Goal: Find specific page/section: Find specific page/section

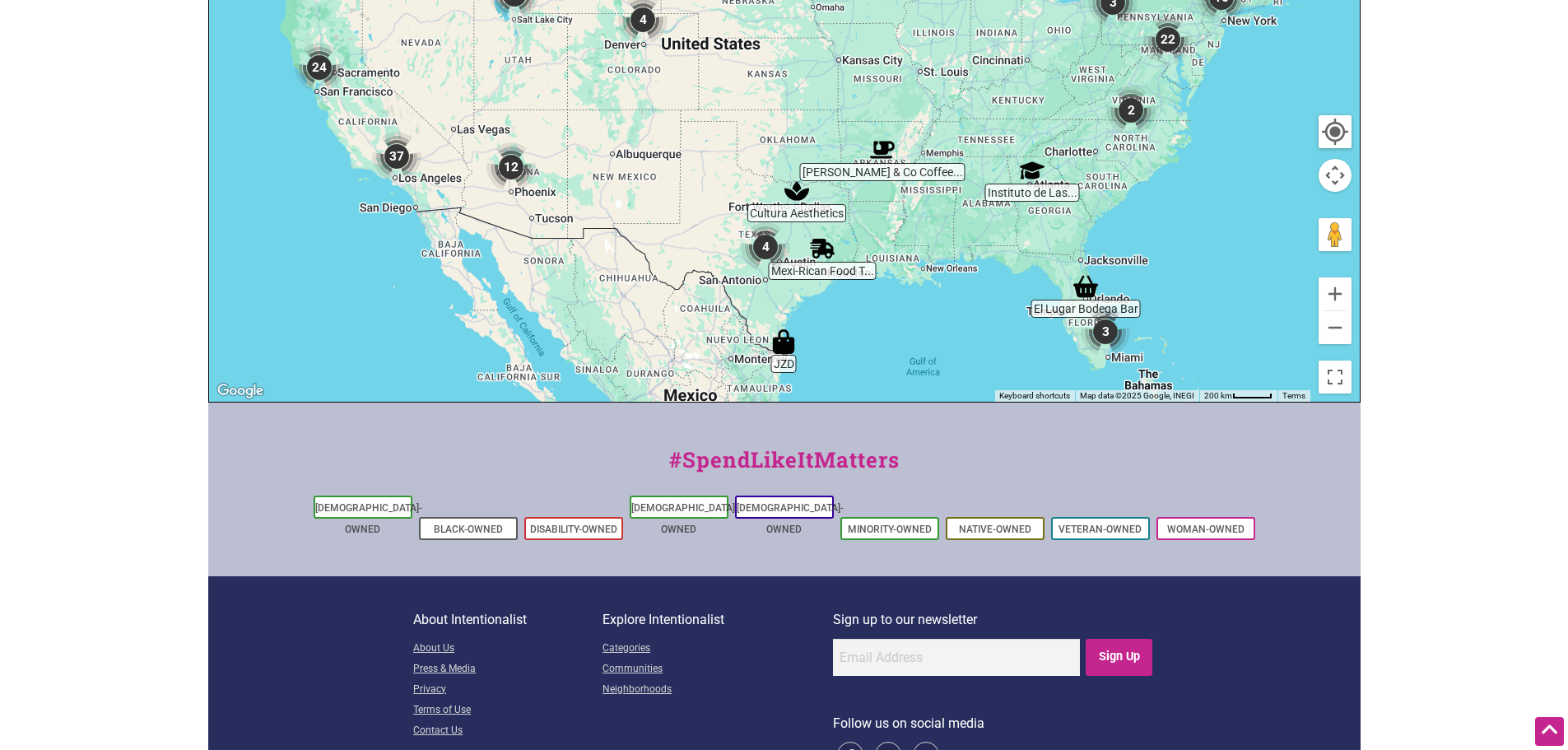
scroll to position [620, 0]
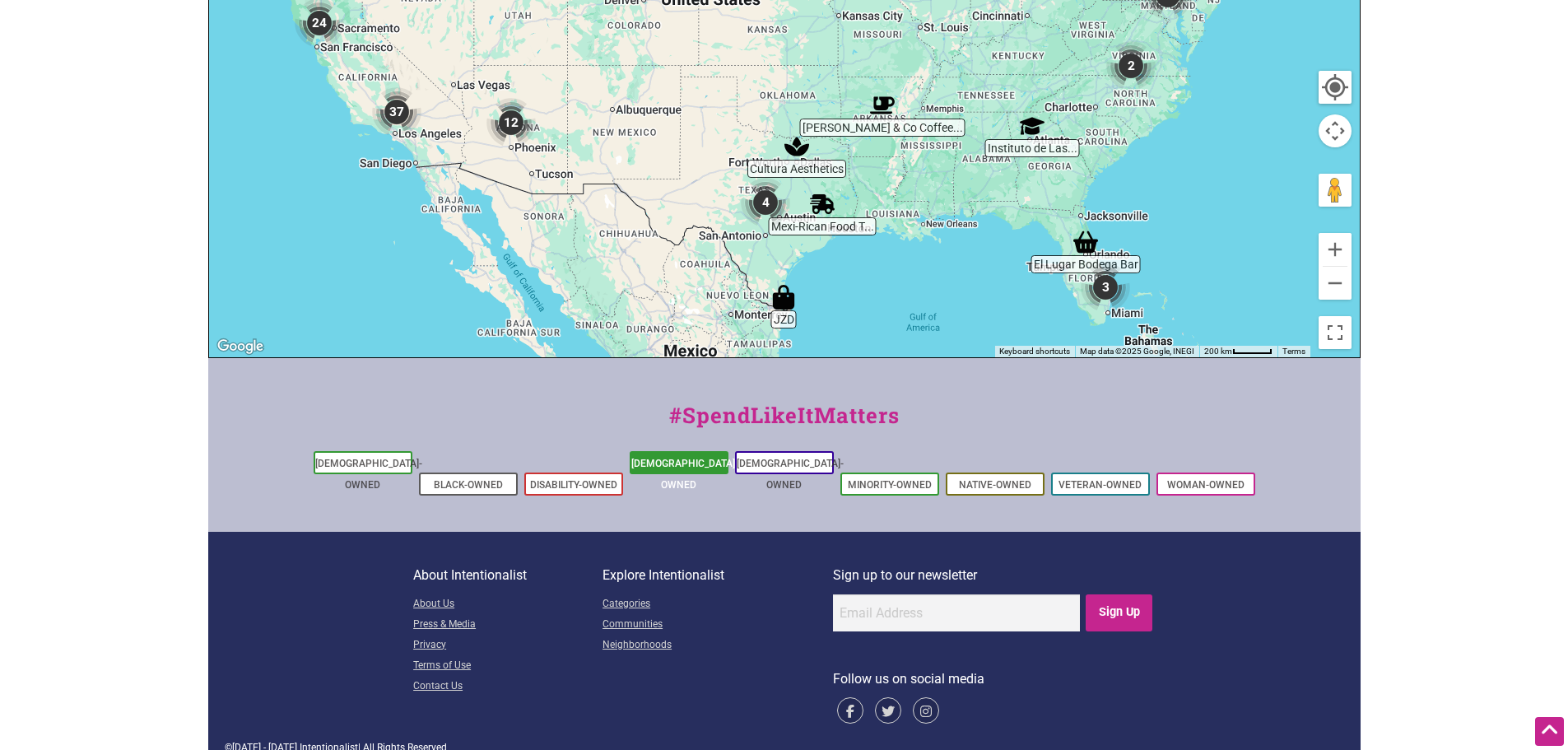
click at [715, 472] on li "[DEMOGRAPHIC_DATA]-Owned" at bounding box center [679, 463] width 99 height 23
click at [661, 461] on link "[DEMOGRAPHIC_DATA]-Owned" at bounding box center [684, 474] width 107 height 33
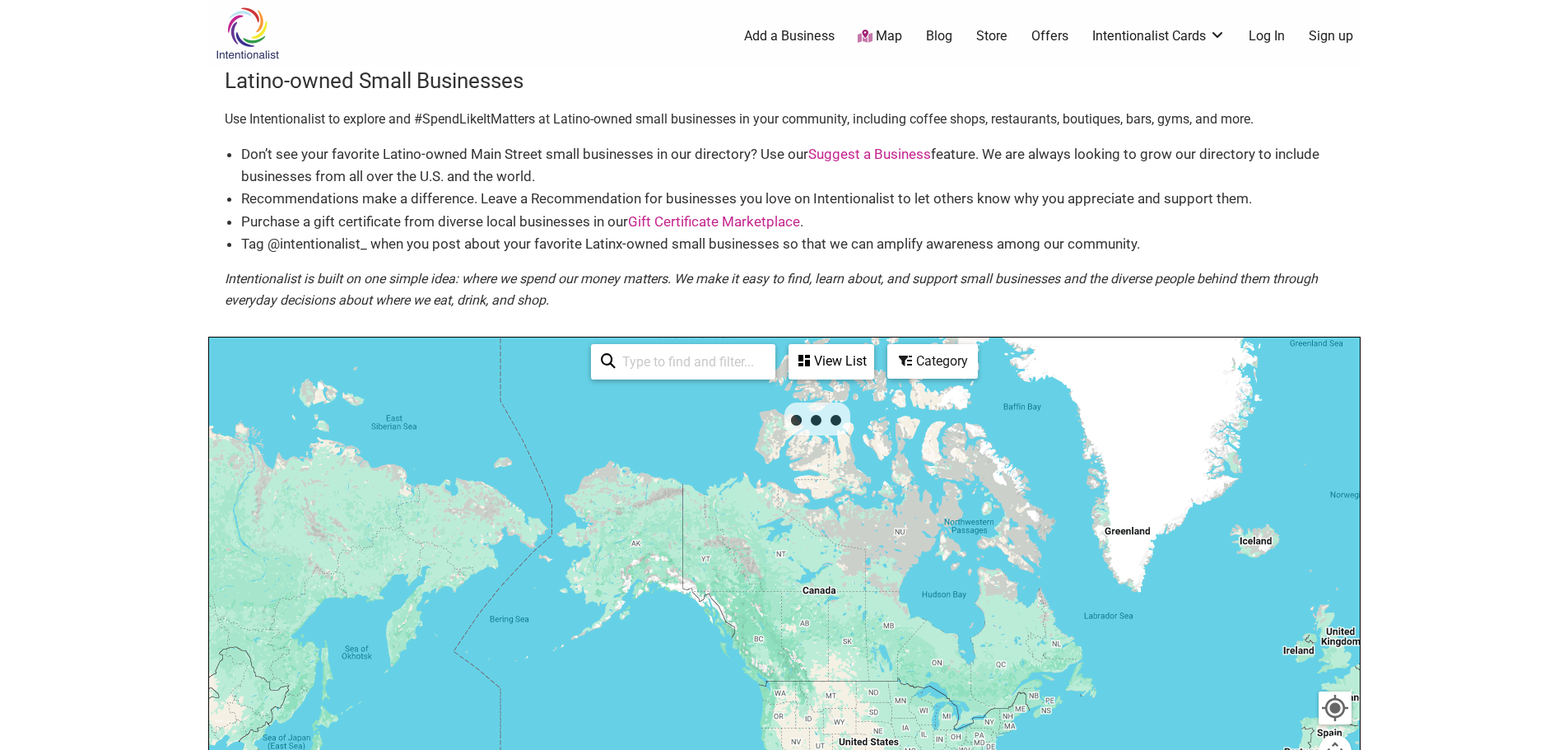
click at [661, 461] on div at bounding box center [784, 657] width 1150 height 640
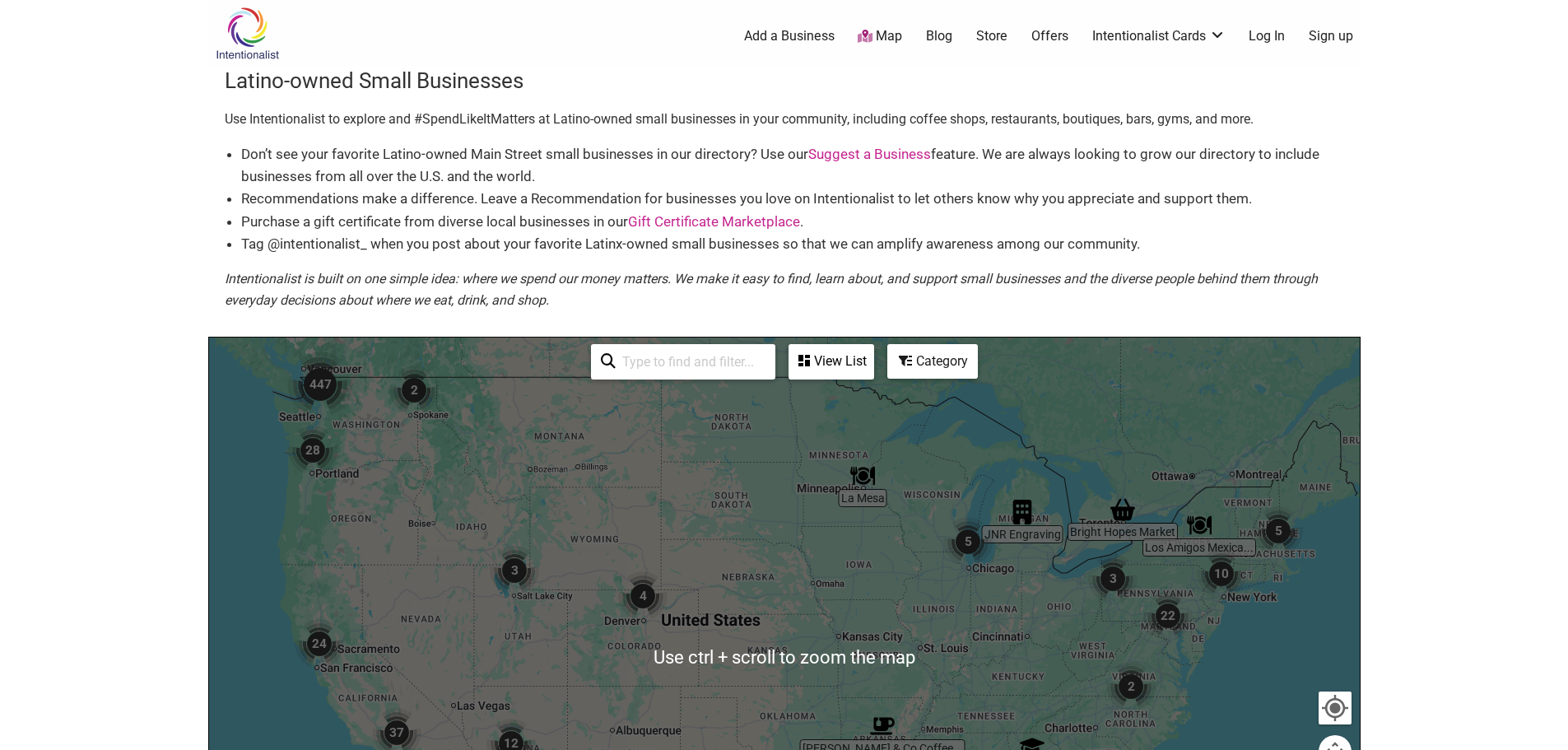
click at [876, 651] on div at bounding box center [784, 657] width 1150 height 640
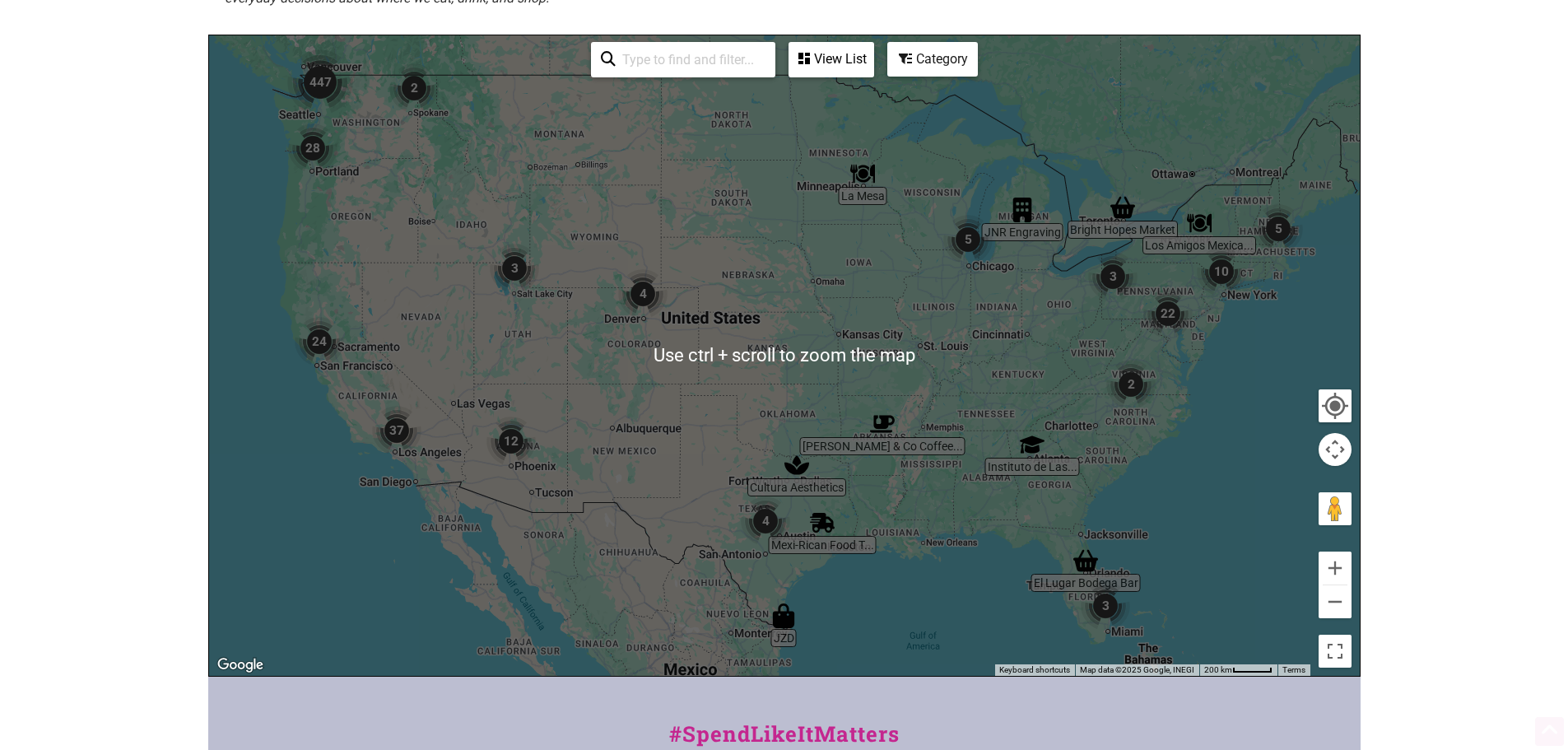
scroll to position [330, 0]
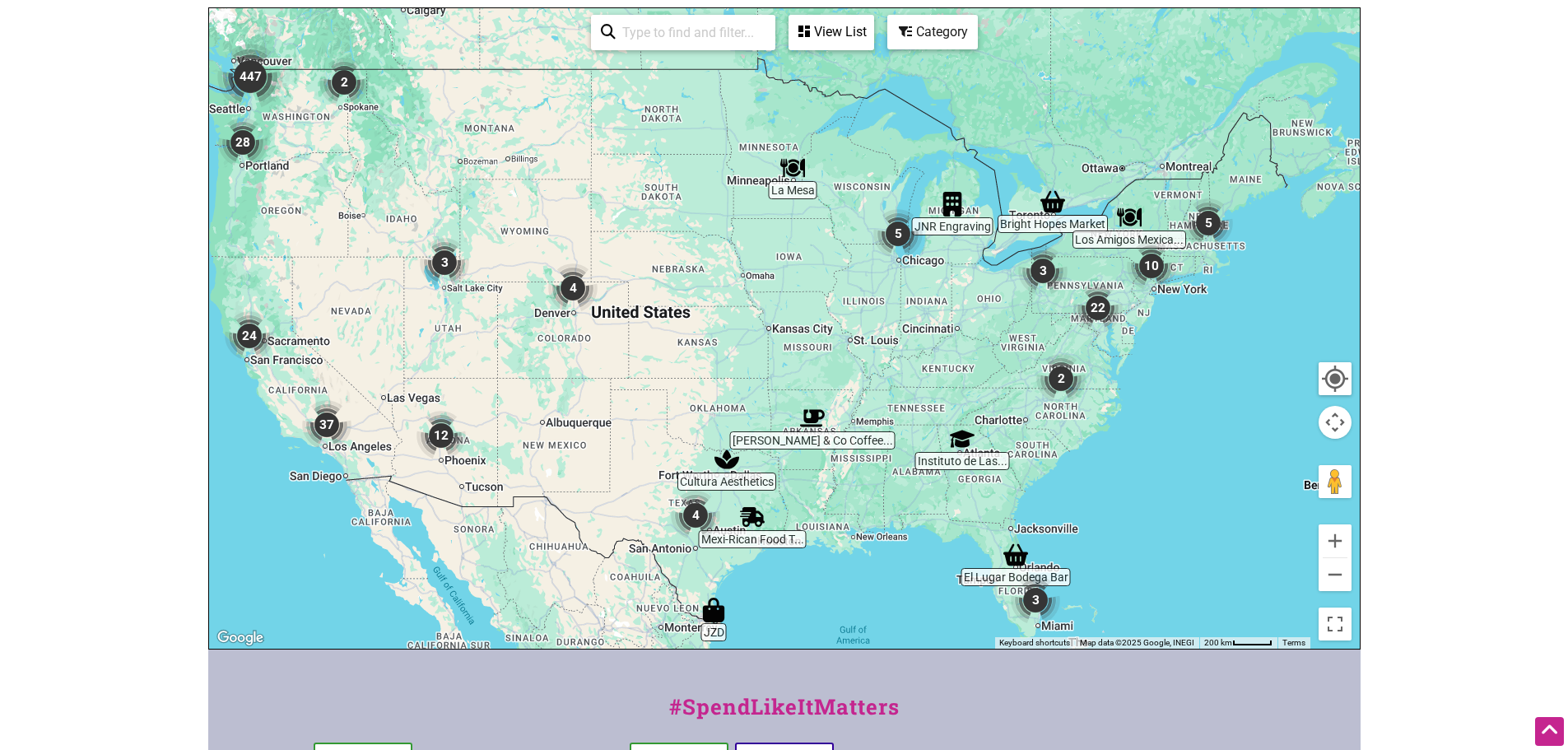
drag, startPoint x: 871, startPoint y: 344, endPoint x: 801, endPoint y: 363, distance: 72.5
click at [801, 363] on div at bounding box center [784, 329] width 1150 height 640
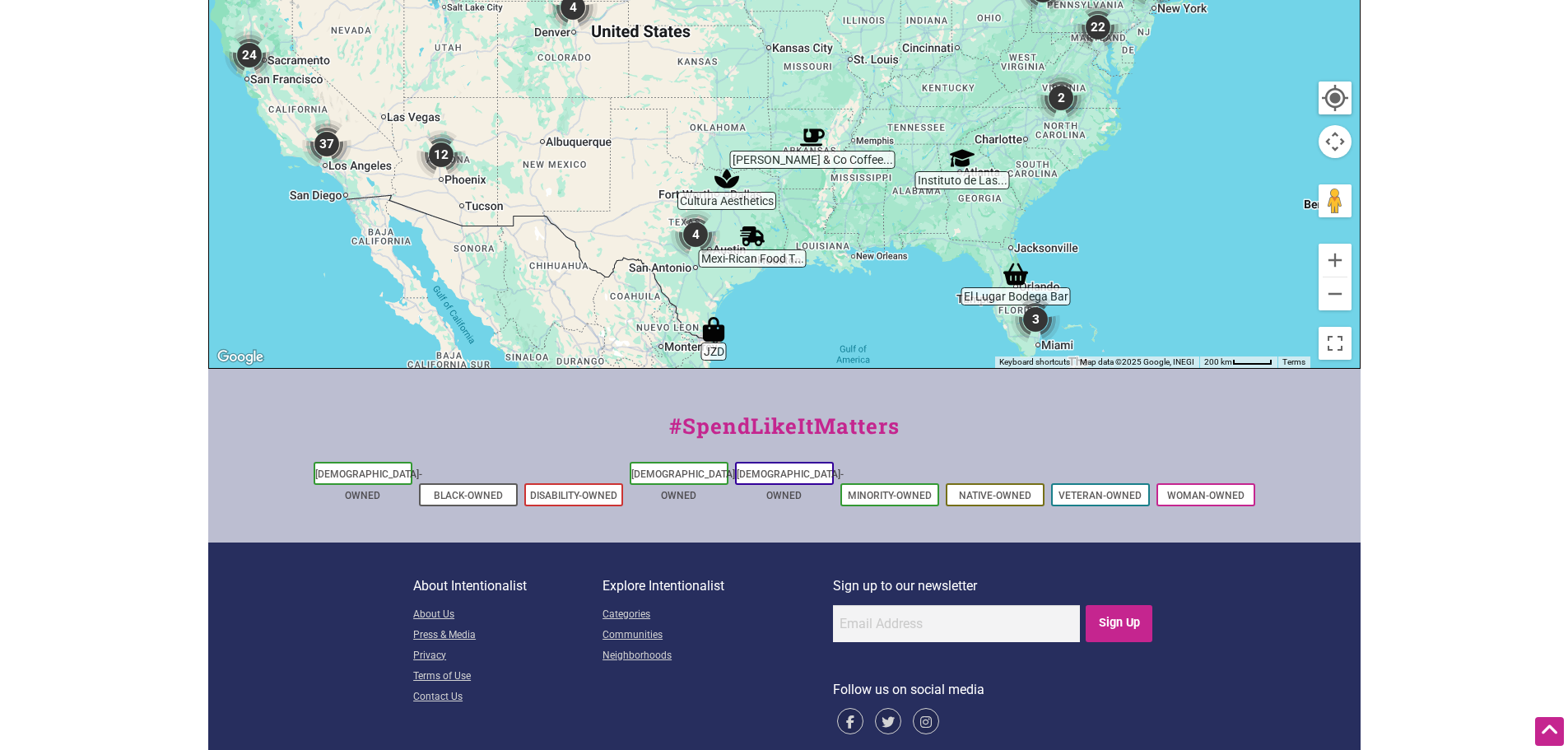
scroll to position [620, 0]
